Goal: Task Accomplishment & Management: Use online tool/utility

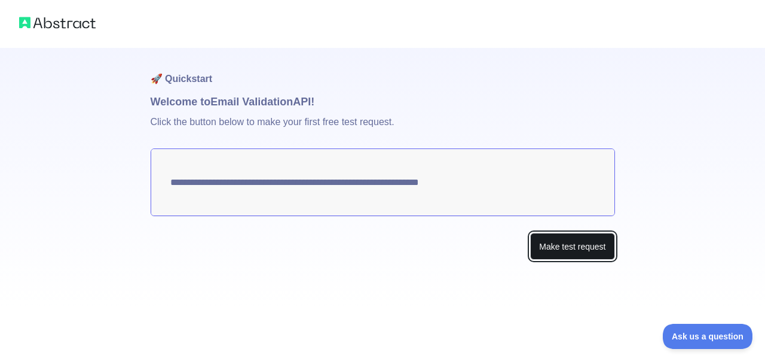
click at [579, 254] on button "Make test request" at bounding box center [572, 246] width 84 height 27
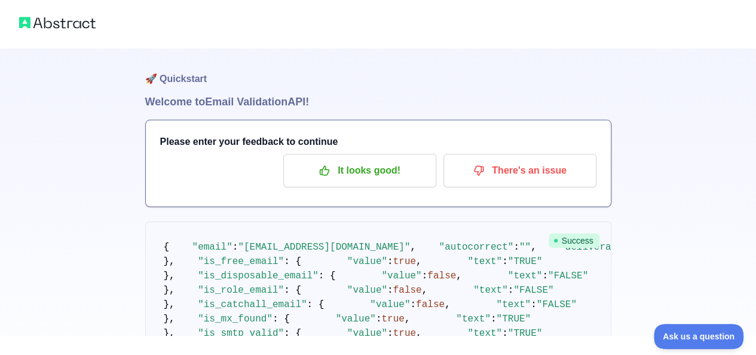
scroll to position [60, 0]
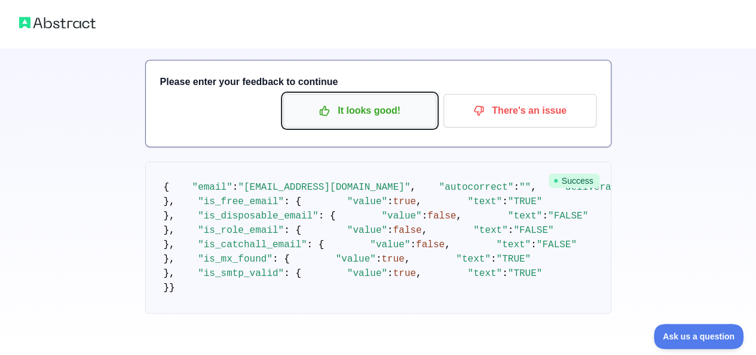
click at [338, 108] on p "It looks good!" at bounding box center [359, 110] width 135 height 20
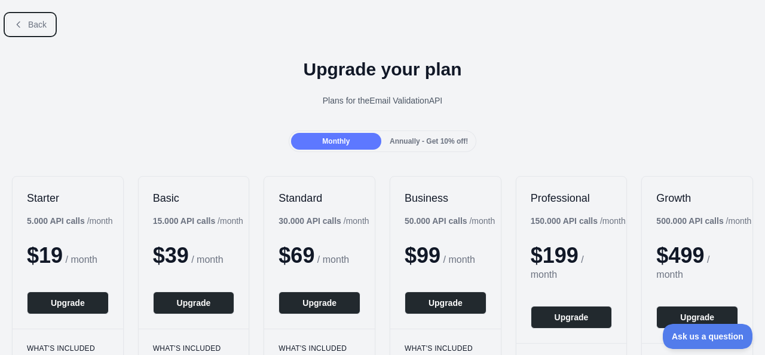
click at [41, 23] on span "Back" at bounding box center [37, 25] width 19 height 10
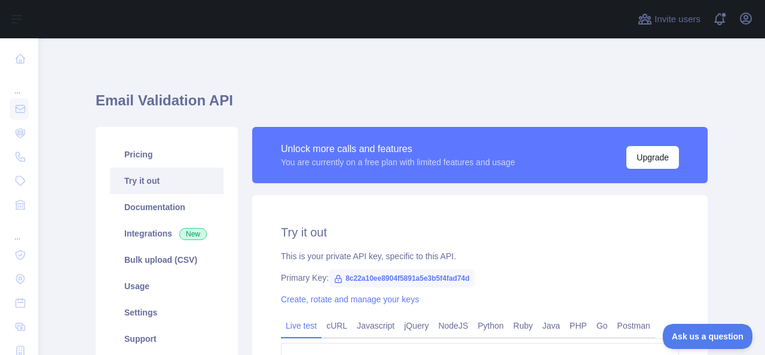
click at [41, 23] on div "Invite users View notifications Open user menu" at bounding box center [401, 19] width 727 height 38
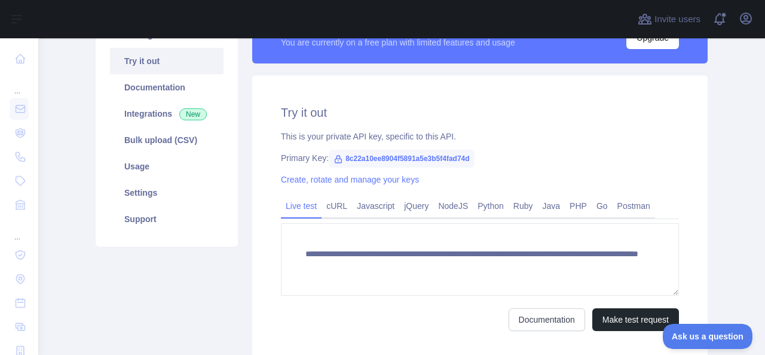
scroll to position [60, 0]
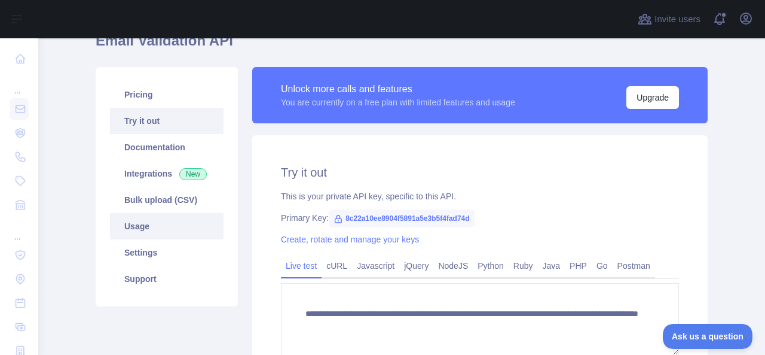
click at [158, 228] on link "Usage" at bounding box center [167, 226] width 114 height 26
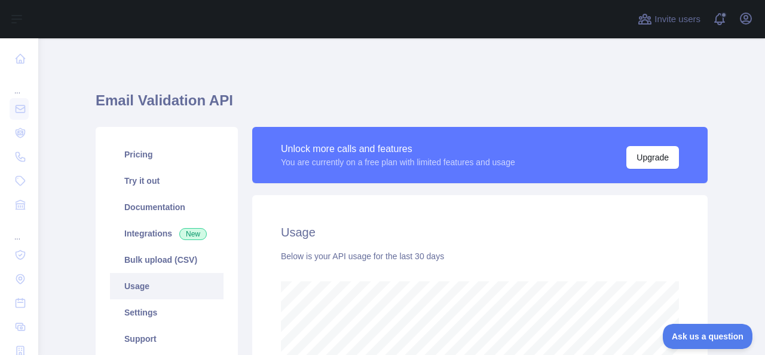
scroll to position [60, 0]
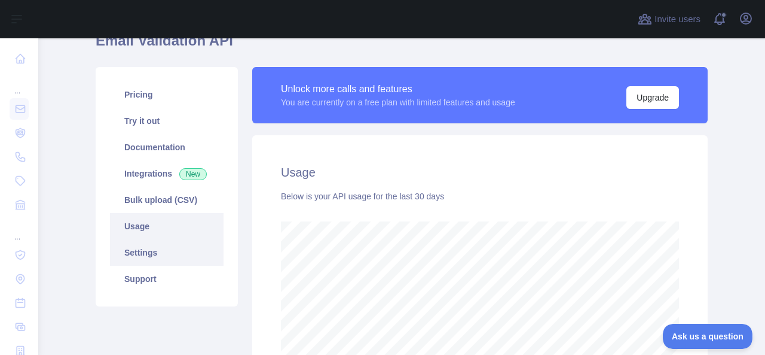
click at [163, 259] on link "Settings" at bounding box center [167, 252] width 114 height 26
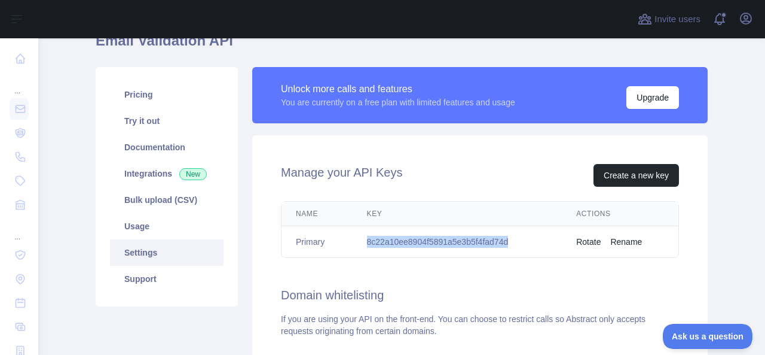
drag, startPoint x: 527, startPoint y: 243, endPoint x: 366, endPoint y: 243, distance: 160.8
click at [366, 243] on td "8c22a10ee8904f5891a5e3b5f4fad74d" at bounding box center [458, 242] width 210 height 32
copy td "8c22a10ee8904f5891a5e3b5f4fad74d"
